Goal: Find specific fact: Find specific fact

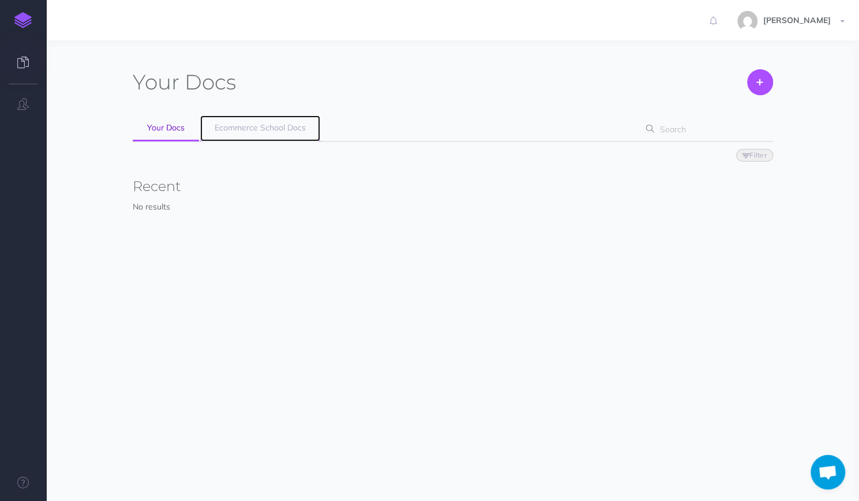
click at [225, 127] on span "Ecommerce School Docs" at bounding box center [260, 127] width 91 height 10
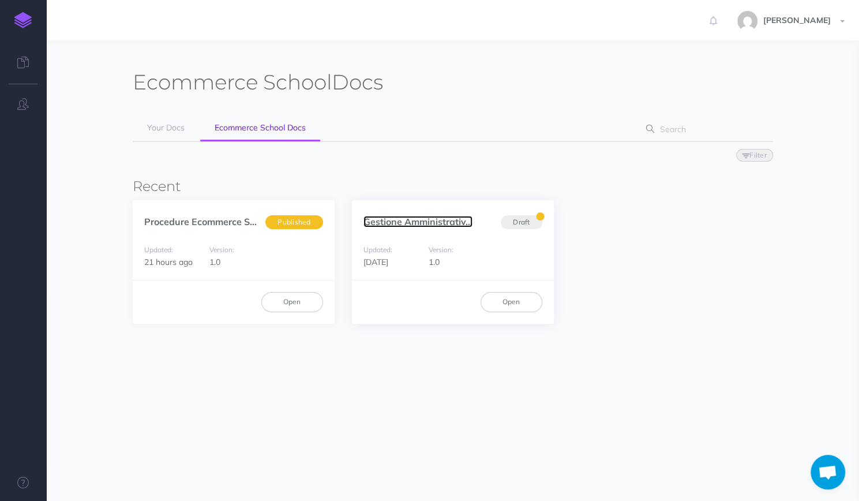
click at [386, 226] on link "Gestione Amministrativ..." at bounding box center [418, 222] width 109 height 12
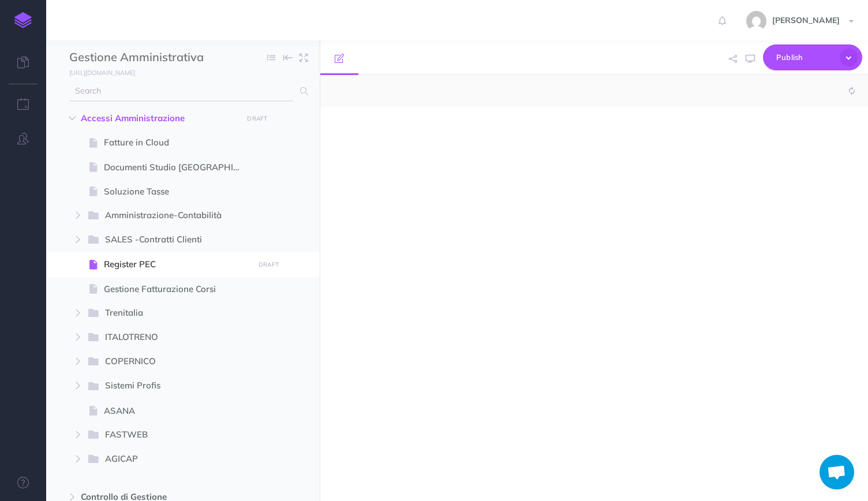
click at [142, 99] on input "text" at bounding box center [181, 91] width 224 height 21
type input "PEC"
select select "null"
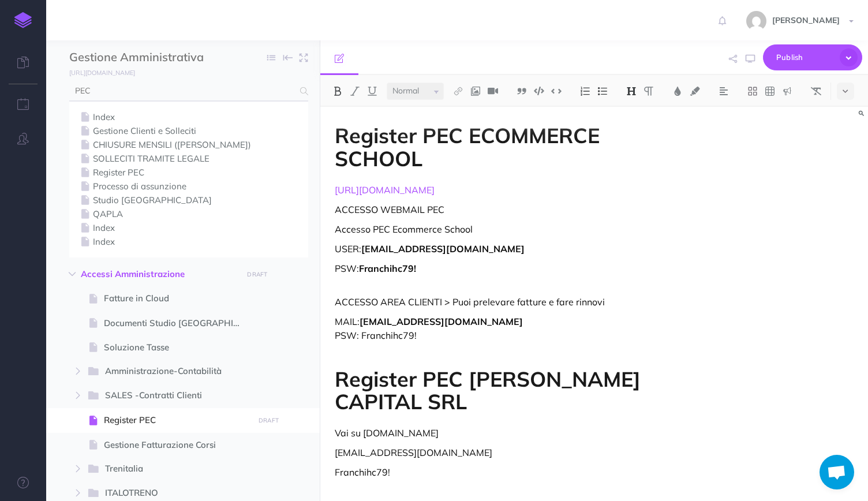
type input "PEC"
click at [354, 115] on div "Register PEC ECOMMERCE SCHOOL http://www.register.it ACCESSO WEBMAIL PEC Access…" at bounding box center [512, 381] width 384 height 549
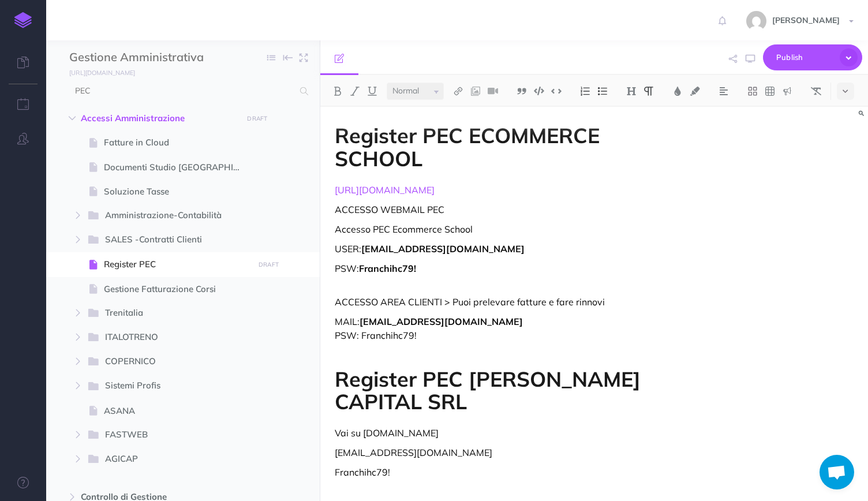
drag, startPoint x: 444, startPoint y: 192, endPoint x: 331, endPoint y: 188, distance: 113.2
click at [331, 188] on div "Register PEC ECOMMERCE SCHOOL http://www.register.it ACCESSO WEBMAIL PEC Access…" at bounding box center [512, 381] width 384 height 549
copy link "http://www.register.it"
drag, startPoint x: 504, startPoint y: 254, endPoint x: 365, endPoint y: 252, distance: 139.1
click at [365, 252] on p "USER: ecommerceschool@pec-legal.it" at bounding box center [512, 249] width 355 height 14
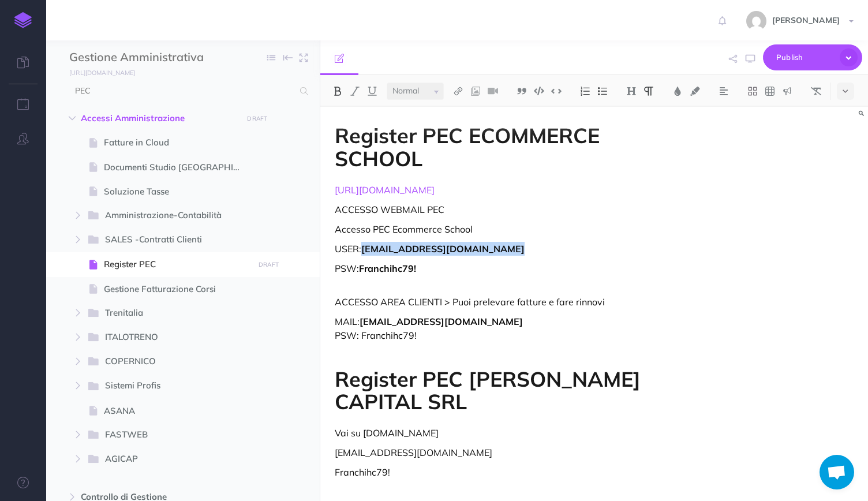
copy strong "ecommerceschool@pec-legal.it"
drag, startPoint x: 424, startPoint y: 271, endPoint x: 361, endPoint y: 269, distance: 62.4
click at [361, 269] on p "PSW: Franchihc79!" at bounding box center [512, 275] width 355 height 28
copy strong "Franchihc79!"
